Goal: Information Seeking & Learning: Learn about a topic

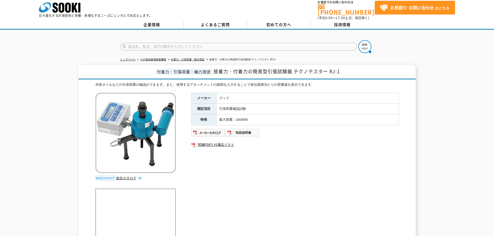
scroll to position [3, 0]
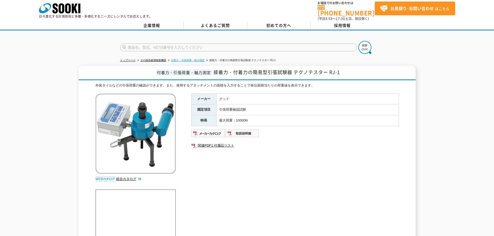
click at [195, 59] on link "付着力・引張荷重・軸力測定" at bounding box center [188, 60] width 34 height 3
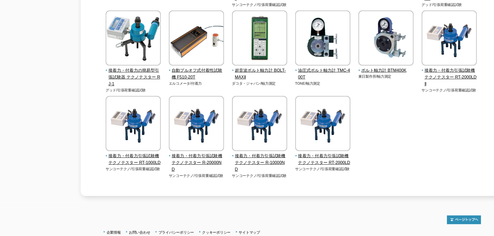
scroll to position [94, 0]
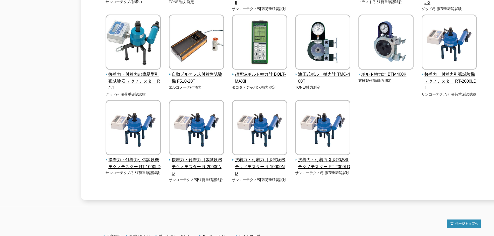
drag, startPoint x: 351, startPoint y: 168, endPoint x: 276, endPoint y: 199, distance: 81.7
click at [276, 199] on div "テクノテスター RT-3000LDⅡ サンコーテクノ/付着力 TONE/軸力測定" at bounding box center [247, 93] width 304 height 213
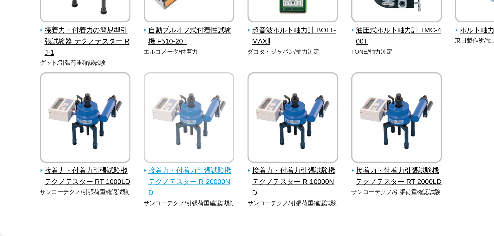
click at [183, 176] on span "接着力・付着力引張試験機 テクノテスター R-20000ND" at bounding box center [171, 178] width 44 height 16
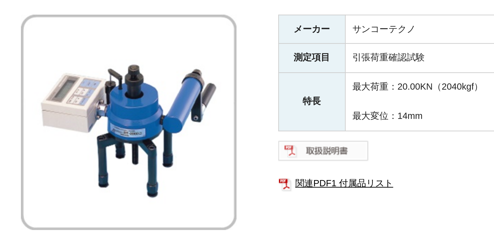
click at [210, 143] on img at bounding box center [208, 147] width 34 height 8
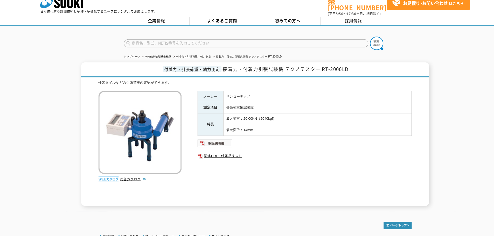
scroll to position [7, 0]
